Goal: Task Accomplishment & Management: Manage account settings

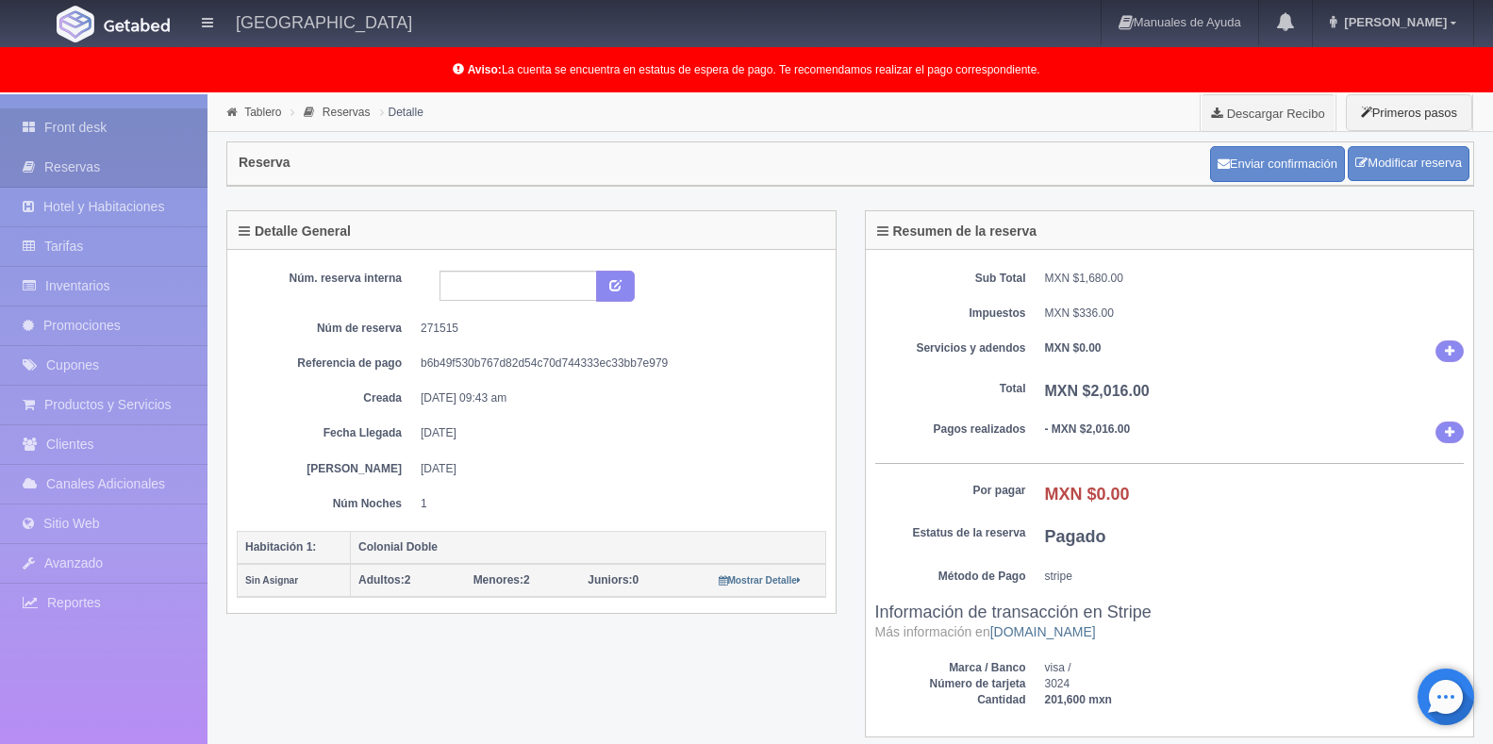
click at [83, 131] on link "Front desk" at bounding box center [104, 127] width 208 height 39
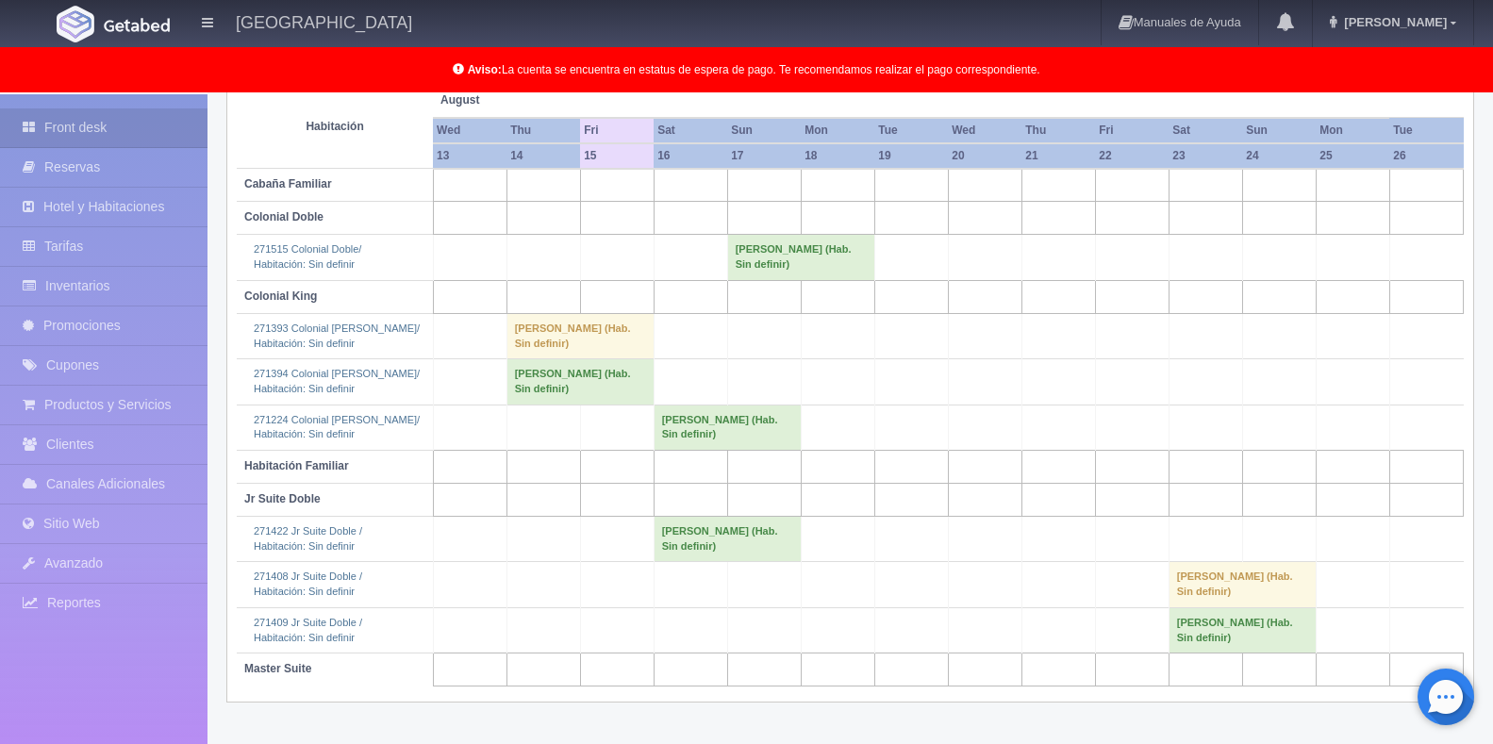
scroll to position [274, 0]
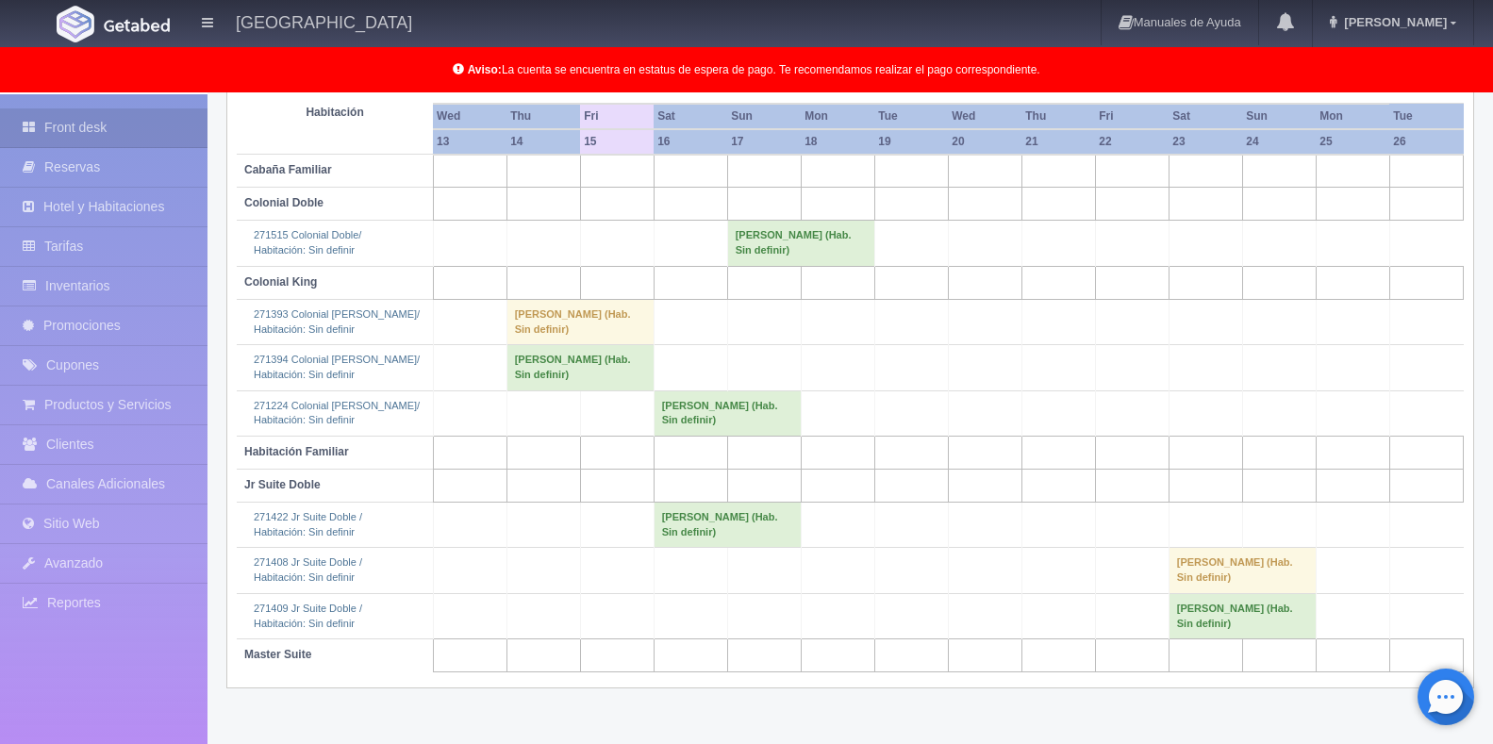
click at [723, 510] on td "Israel Cruz Rodriguez (Hab. Sin definir)" at bounding box center [727, 525] width 147 height 45
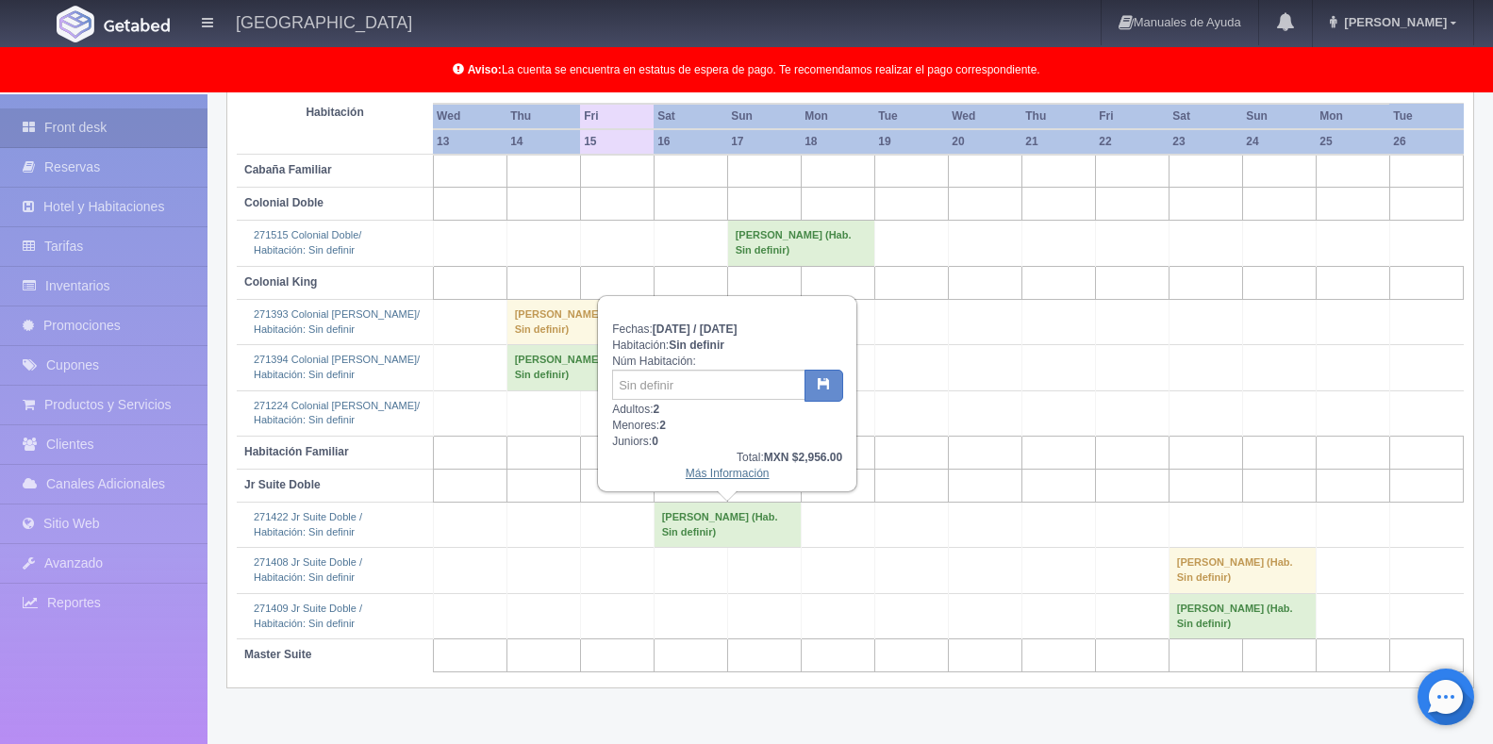
click at [729, 473] on link "Más Información" at bounding box center [728, 473] width 84 height 13
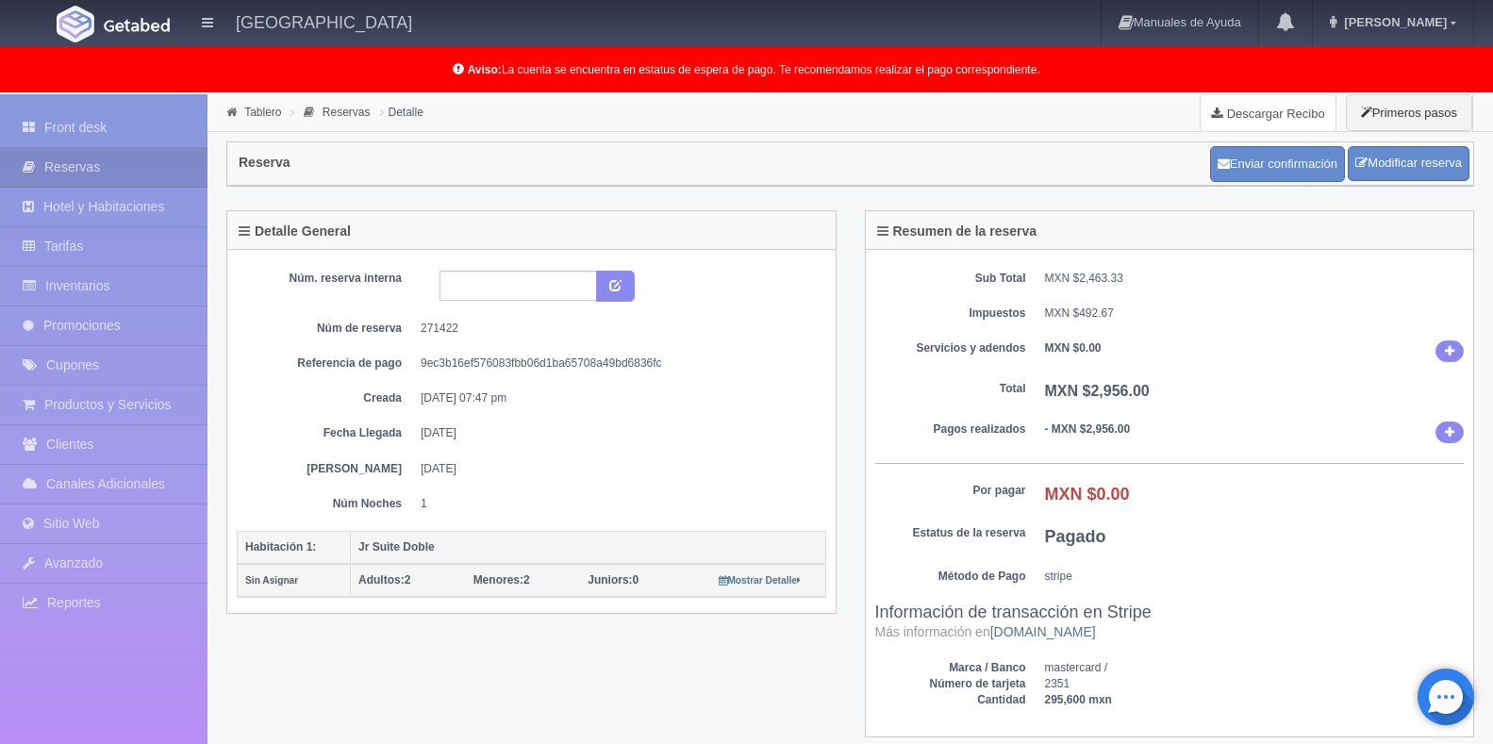
click at [1251, 108] on link "Descargar Recibo" at bounding box center [1268, 113] width 135 height 38
click at [135, 137] on link "Front desk" at bounding box center [104, 127] width 208 height 39
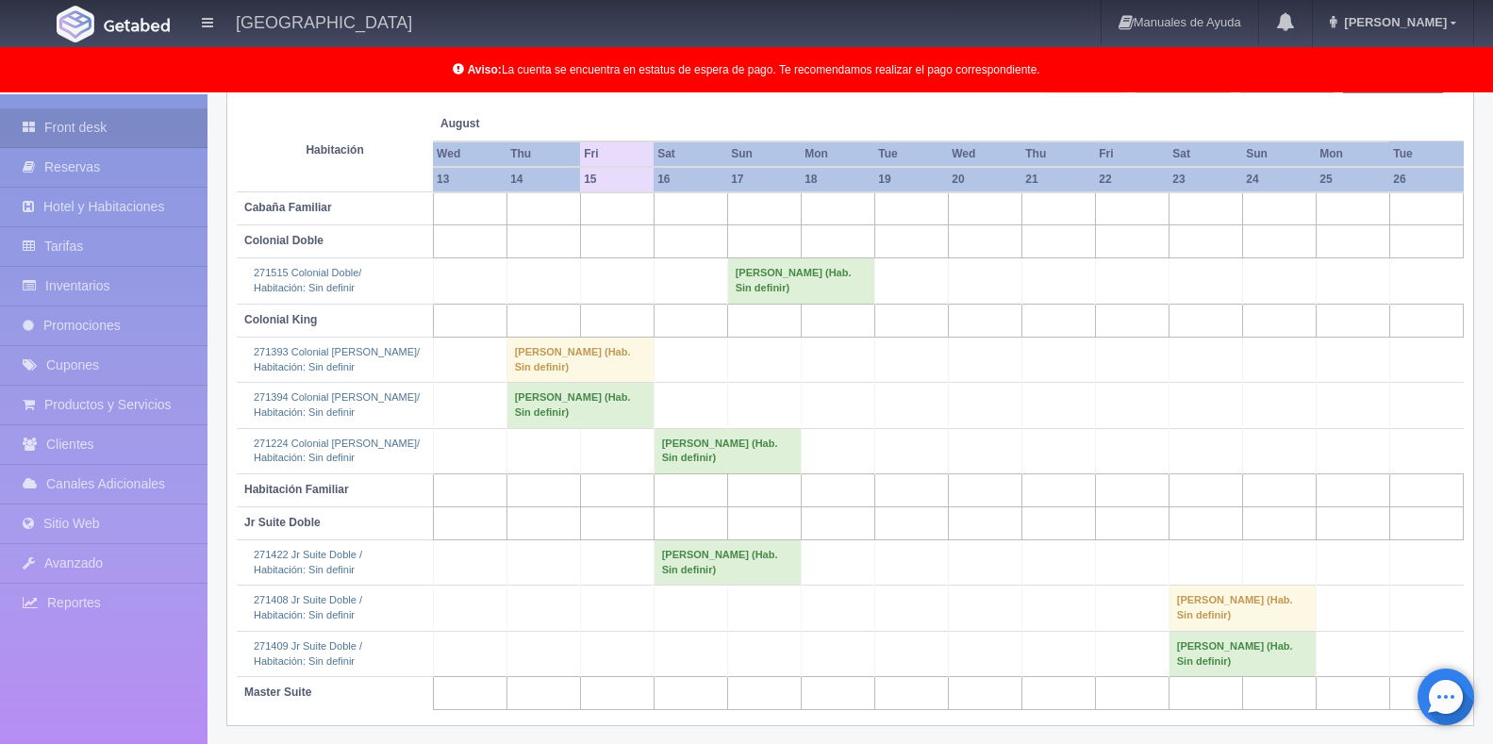
scroll to position [274, 0]
